Goal: Register for event/course

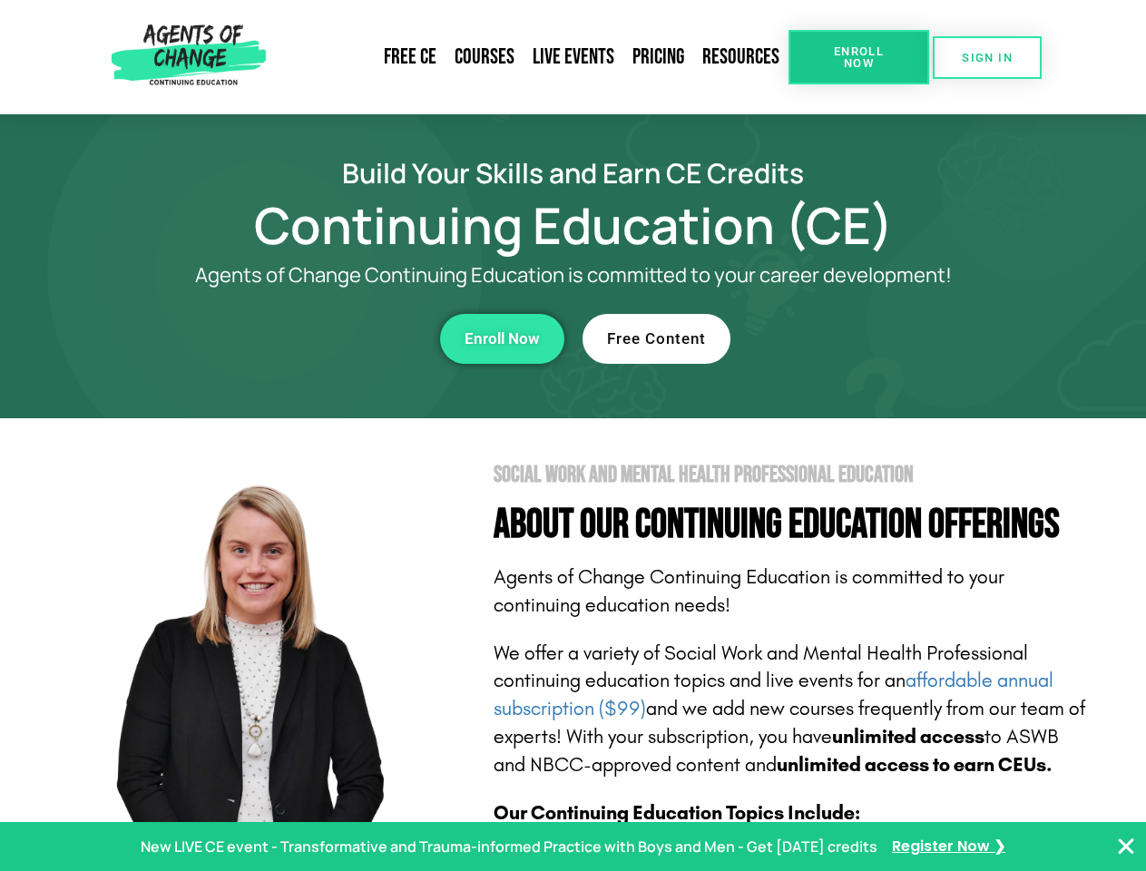
click at [573, 436] on section "Social Work and Mental Health Professional Education About Our Continuing Educa…" at bounding box center [573, 799] width 1146 height 762
click at [741, 57] on link "Resources" at bounding box center [740, 57] width 95 height 42
click at [858, 57] on span "Enroll Now" at bounding box center [859, 57] width 83 height 24
click at [987, 57] on span "SIGN IN" at bounding box center [987, 58] width 51 height 12
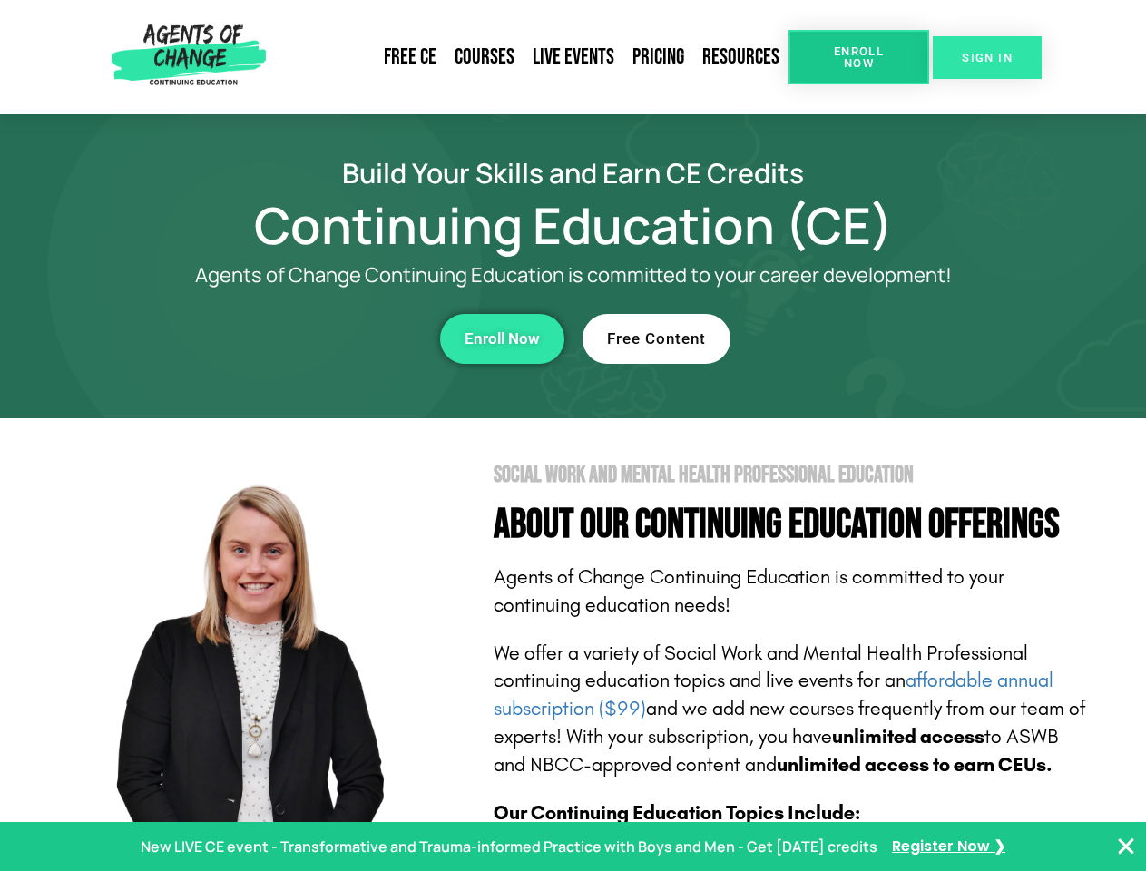
click at [987, 57] on span "SIGN IN" at bounding box center [987, 58] width 51 height 12
click at [315, 338] on div "Enroll Now" at bounding box center [314, 339] width 499 height 50
click at [502, 338] on span "Enroll Now" at bounding box center [502, 338] width 75 height 15
